Goal: Task Accomplishment & Management: Manage account settings

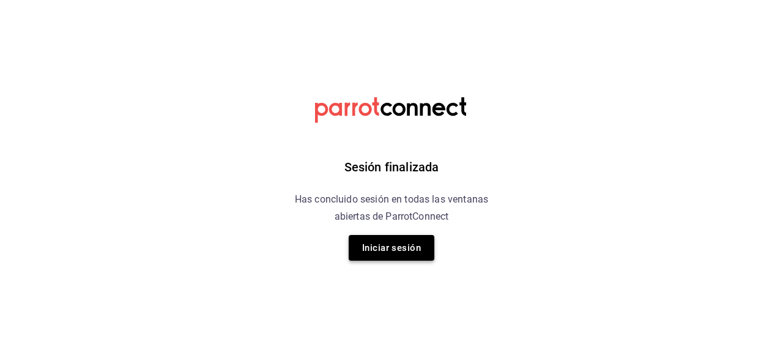
click at [385, 249] on button "Iniciar sesión" at bounding box center [392, 248] width 86 height 26
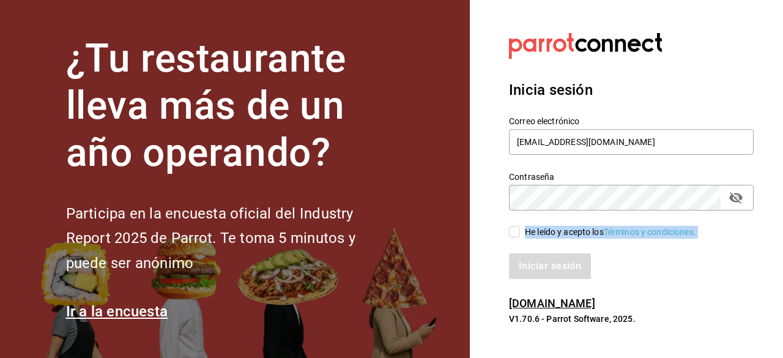
drag, startPoint x: 519, startPoint y: 242, endPoint x: 515, endPoint y: 234, distance: 7.9
click at [515, 234] on div "Correo electrónico [EMAIL_ADDRESS][DOMAIN_NAME] Contraseña Contraseña He leído …" at bounding box center [623, 190] width 259 height 178
click at [515, 234] on input "He leído y acepto los Términos y condiciones." at bounding box center [514, 231] width 11 height 11
checkbox input "true"
click at [509, 253] on button "Iniciar sesión" at bounding box center [550, 266] width 82 height 26
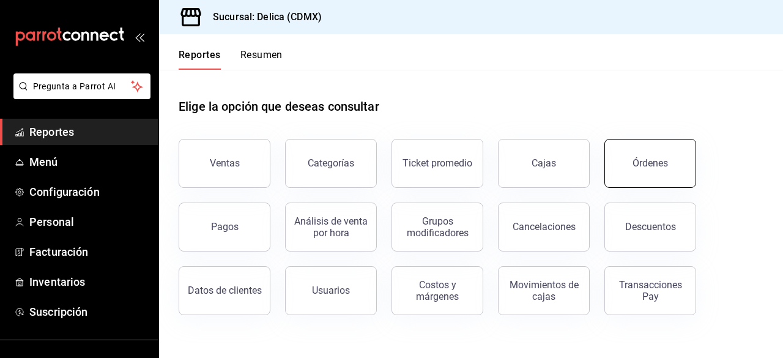
click at [658, 146] on button "Órdenes" at bounding box center [650, 163] width 92 height 49
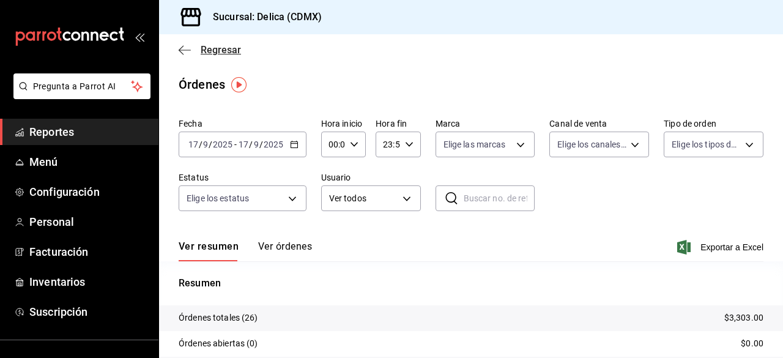
click at [210, 45] on span "Regresar" at bounding box center [221, 50] width 40 height 12
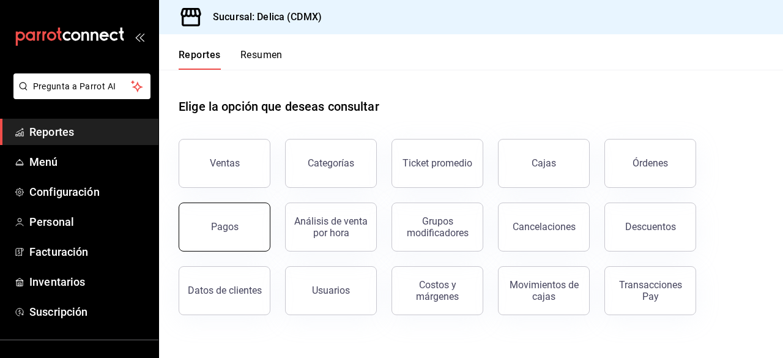
click at [240, 238] on button "Pagos" at bounding box center [225, 226] width 92 height 49
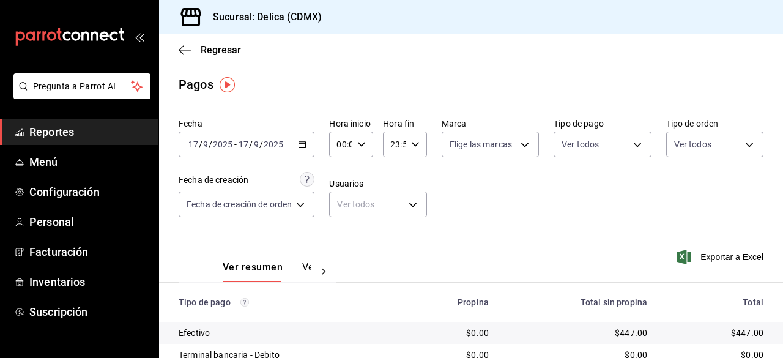
click at [575, 240] on div "Ver resumen Ver pagos Exportar a Excel" at bounding box center [471, 264] width 624 height 65
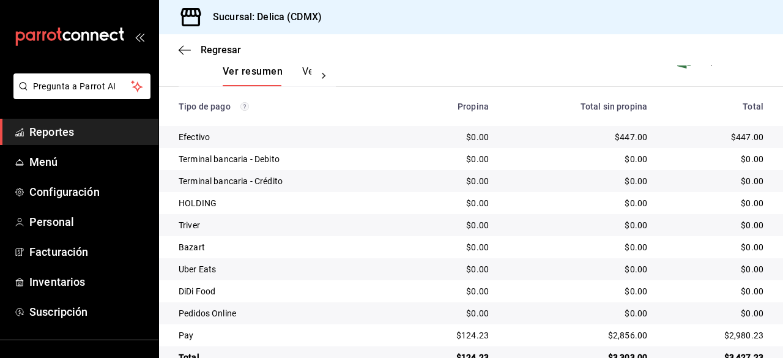
scroll to position [220, 0]
